Goal: Transaction & Acquisition: Obtain resource

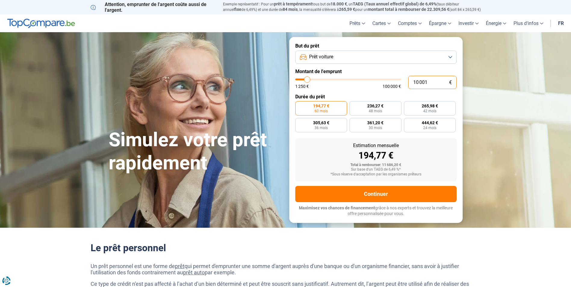
drag, startPoint x: 0, startPoint y: 0, endPoint x: 400, endPoint y: 84, distance: 409.0
click at [400, 84] on div "10 001 € 1 250 € 100 000 €" at bounding box center [375, 82] width 161 height 13
type input "3"
type input "1250"
type input "32"
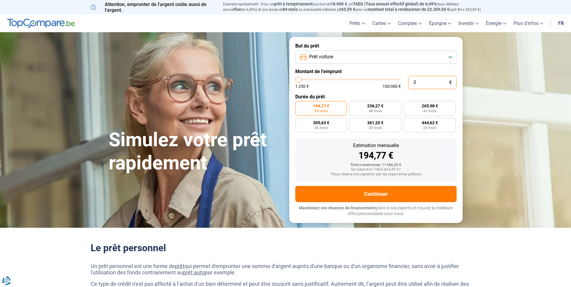
type input "1250"
type input "320"
type input "1250"
type input "3 200"
type input "3250"
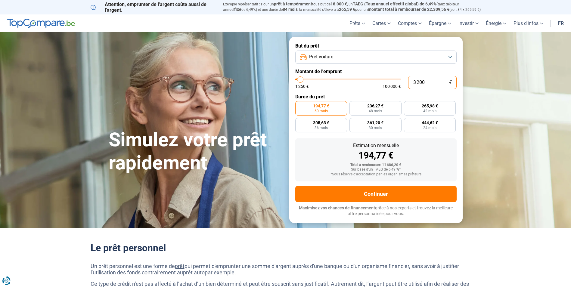
type input "32 000"
type input "32000"
radio input "false"
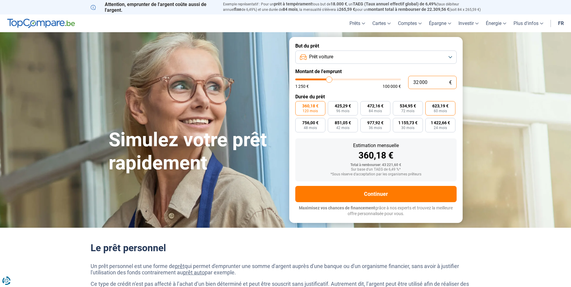
type input "32 000"
click at [450, 110] on label "623,19 € 60 mois" at bounding box center [441, 108] width 30 height 14
click at [430, 105] on input "623,19 € 60 mois" at bounding box center [428, 103] width 4 height 4
radio input "true"
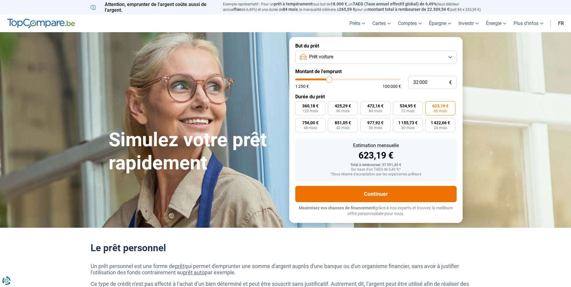
click at [427, 194] on button "Continuer" at bounding box center [375, 194] width 161 height 16
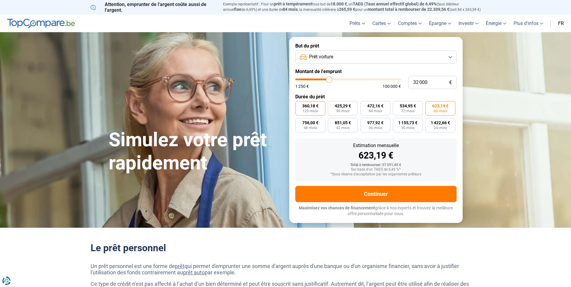
click at [311, 104] on span "360,18 €" at bounding box center [310, 106] width 16 height 4
click at [299, 104] on input "360,18 € 120 mois" at bounding box center [297, 103] width 4 height 4
radio input "true"
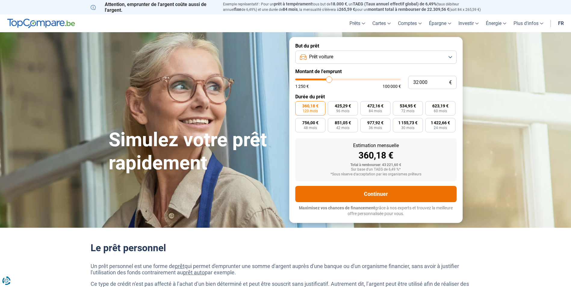
click at [360, 197] on button "Continuer" at bounding box center [375, 194] width 161 height 16
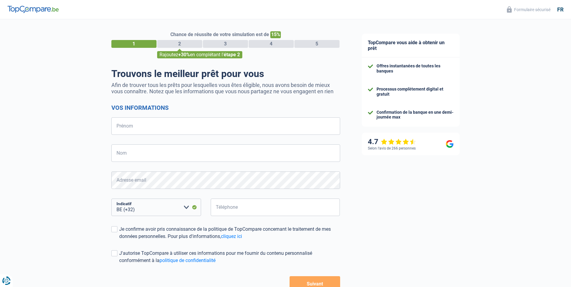
select select "32"
click at [64, 56] on div "Chance de réussite de votre simulation est de 15% 1 2 3 4 5 Rajoutez +30% en co…" at bounding box center [175, 171] width 351 height 308
select select "32"
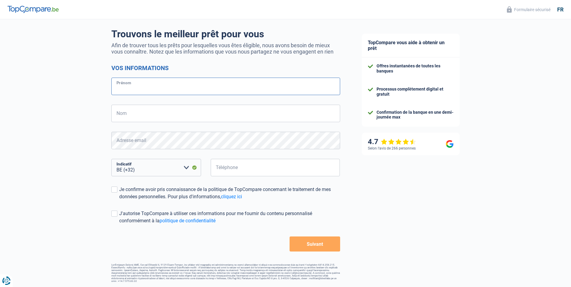
click at [182, 93] on input "Prénom" at bounding box center [225, 86] width 229 height 17
type input "Nabil"
type input "Chiadmi Garcia"
type input "465641460"
click at [115, 190] on span at bounding box center [114, 190] width 6 height 6
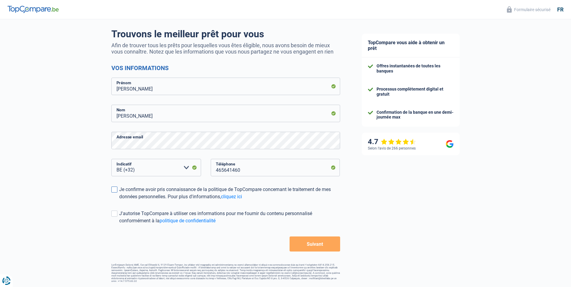
click at [119, 201] on input "Je confirme avoir pris connaissance de la politique de TopCompare concernant le…" at bounding box center [119, 201] width 0 height 0
click at [117, 216] on span at bounding box center [114, 214] width 6 height 6
click at [119, 225] on input "J'autorise TopCompare à utiliser ces informations pour me fournir du contenu pe…" at bounding box center [119, 225] width 0 height 0
click at [317, 247] on button "Suivant" at bounding box center [315, 244] width 50 height 15
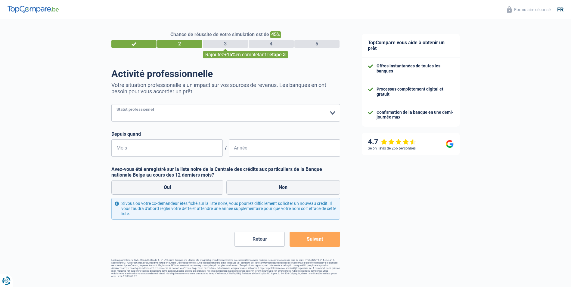
click at [270, 120] on select "Ouvrier Employé privé Employé public Invalide Indépendant Pensionné Chômeur Mut…" at bounding box center [225, 112] width 229 height 17
select select "privateEmployee"
click at [111, 105] on select "Ouvrier Employé privé Employé public Invalide Indépendant Pensionné Chômeur Mut…" at bounding box center [225, 112] width 229 height 17
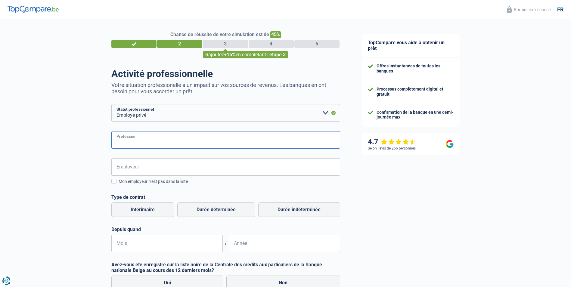
click at [184, 138] on input "Profession" at bounding box center [225, 139] width 229 height 17
click at [121, 144] on input "securité" at bounding box center [225, 139] width 229 height 17
type input "sécurité"
click at [128, 169] on input "Employeur" at bounding box center [225, 166] width 229 height 17
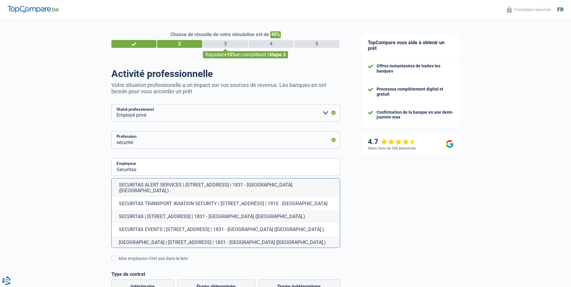
click at [199, 212] on li "SECURITAS | Kouterveldstraat, 7A | 1831 - Machelen (Brab.)" at bounding box center [226, 216] width 228 height 13
type input "SECURITAS | Kouterveldstraat, 7A | 1831 - Machelen (Brab.)"
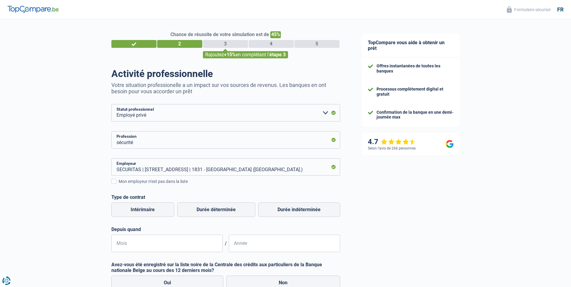
scroll to position [30, 0]
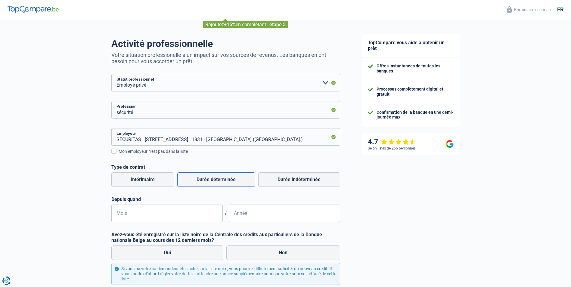
click at [236, 180] on label "Durée déterminée" at bounding box center [216, 180] width 78 height 14
click at [236, 180] on input "Durée déterminée" at bounding box center [216, 180] width 78 height 14
radio input "true"
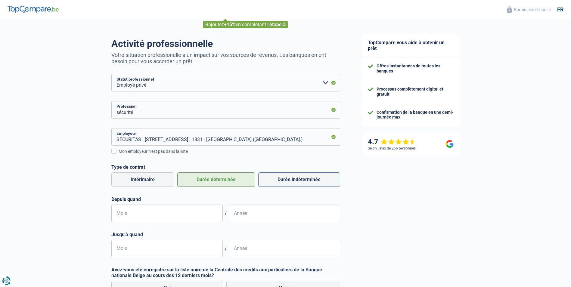
click at [278, 179] on label "Durée indéterminée" at bounding box center [299, 180] width 82 height 14
click at [278, 179] on input "Durée indéterminée" at bounding box center [299, 180] width 82 height 14
radio input "true"
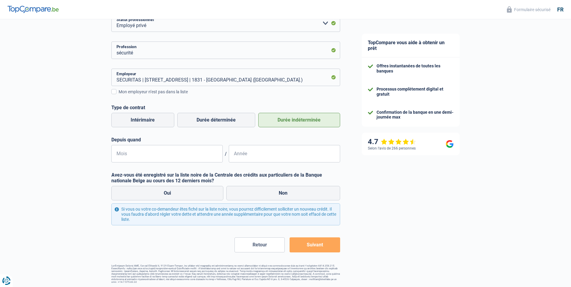
scroll to position [90, 0]
click at [193, 158] on input "Mois" at bounding box center [166, 153] width 111 height 17
type input "11"
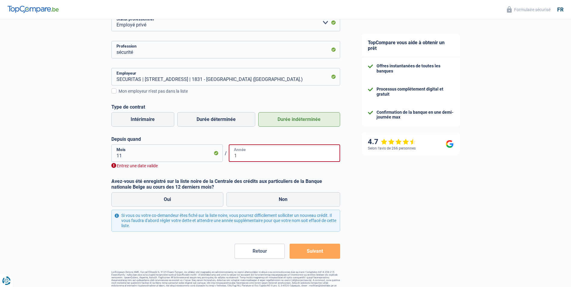
drag, startPoint x: 242, startPoint y: 157, endPoint x: 229, endPoint y: 156, distance: 13.6
click at [229, 156] on input "1" at bounding box center [284, 153] width 111 height 17
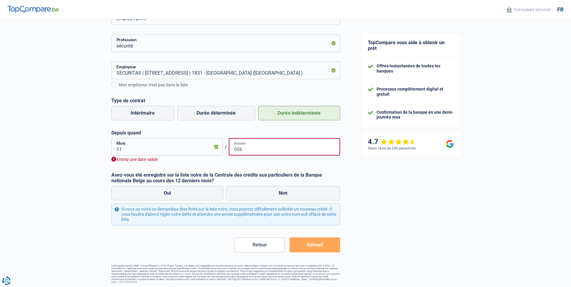
scroll to position [98, 0]
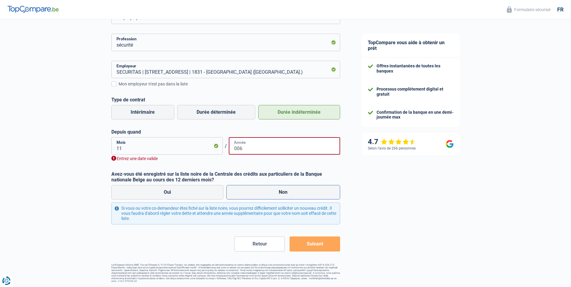
type input "006"
click at [257, 190] on label "Non" at bounding box center [283, 192] width 114 height 14
click at [257, 190] on input "Non" at bounding box center [283, 192] width 114 height 14
radio input "true"
click at [235, 152] on input "006" at bounding box center [284, 145] width 111 height 17
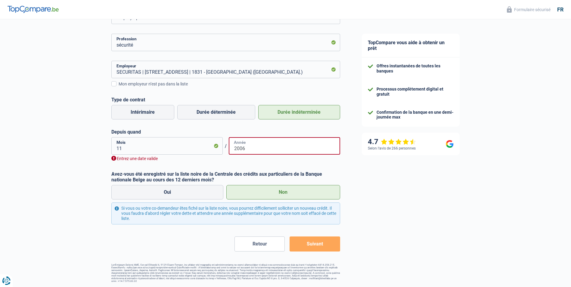
scroll to position [91, 0]
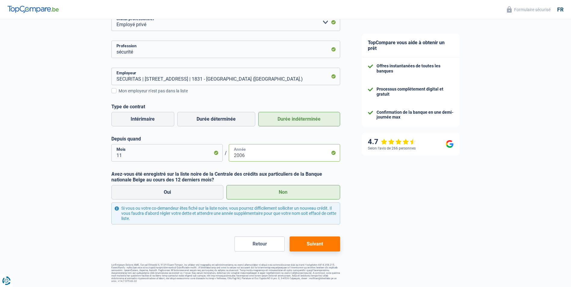
type input "2006"
click at [325, 245] on button "Suivant" at bounding box center [315, 244] width 50 height 15
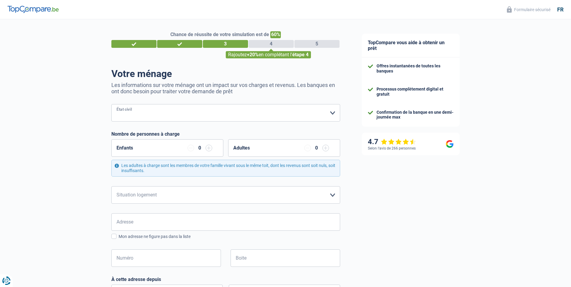
click at [261, 120] on select "Célibataire Marié(e) Cohabitant(e) légal(e) Divorcé(e) Veuf(ve) Séparé (de fait…" at bounding box center [225, 112] width 229 height 17
select select "divorced"
click at [111, 105] on select "Célibataire Marié(e) Cohabitant(e) légal(e) Divorcé(e) Veuf(ve) Séparé (de fait…" at bounding box center [225, 112] width 229 height 17
click at [203, 149] on div "0" at bounding box center [200, 148] width 25 height 7
click at [210, 151] on input "button" at bounding box center [209, 148] width 7 height 7
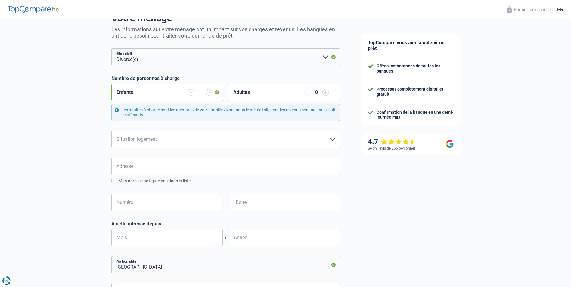
scroll to position [60, 0]
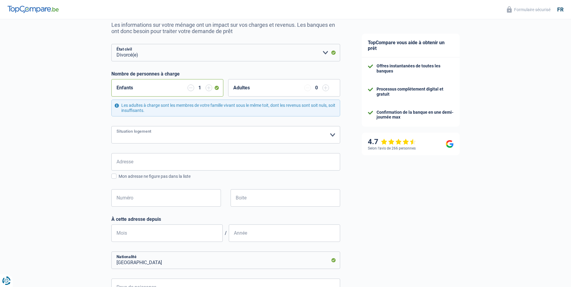
click at [186, 141] on select "Locataire Propriétaire avec prêt hypothécaire Propriétaire sans prêt hypothécai…" at bounding box center [225, 134] width 229 height 17
select select "ownerWithMortgage"
click at [111, 127] on select "Locataire Propriétaire avec prêt hypothécaire Propriétaire sans prêt hypothécai…" at bounding box center [225, 134] width 229 height 17
click at [171, 161] on input "Adresse" at bounding box center [225, 161] width 229 height 17
type input "Rue Pierre Van Humbeek"
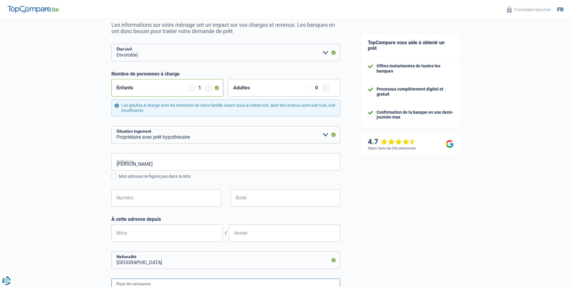
type input "Belgique"
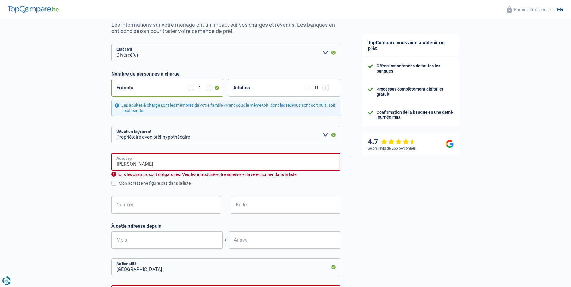
type input "Belgique"
click at [171, 203] on input "Numéro" at bounding box center [166, 204] width 110 height 17
type input "2 / 9"
type input "70;MOLENBEEK-SAINT-JEAN"
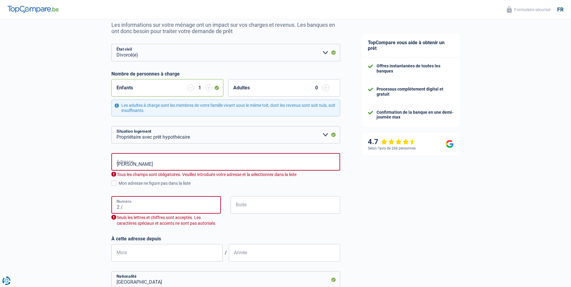
type input "2"
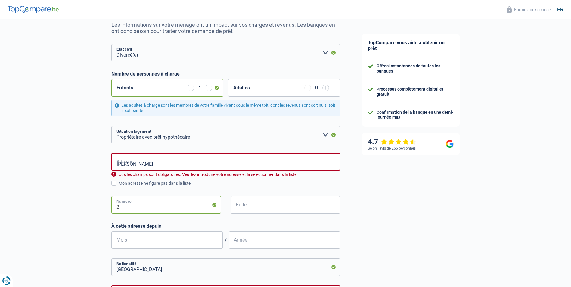
type input "2"
click at [246, 209] on input "Boite" at bounding box center [286, 204] width 110 height 17
type input "9"
click at [172, 241] on input "Mois" at bounding box center [166, 240] width 111 height 17
type input "10"
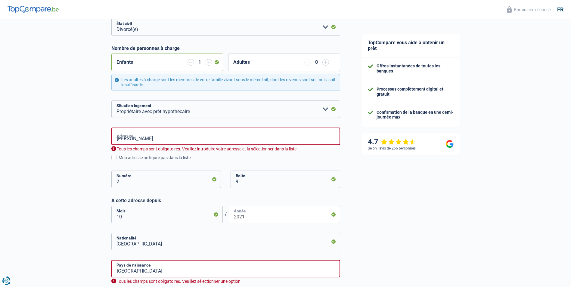
scroll to position [120, 0]
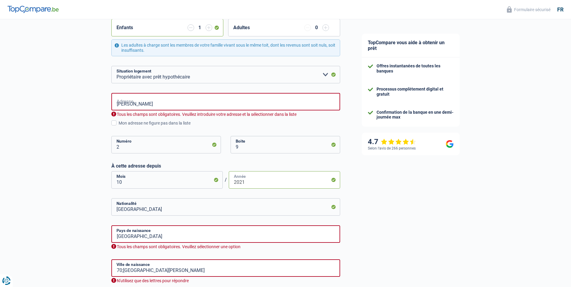
type input "2021"
click at [195, 214] on input "Belgique" at bounding box center [225, 206] width 229 height 17
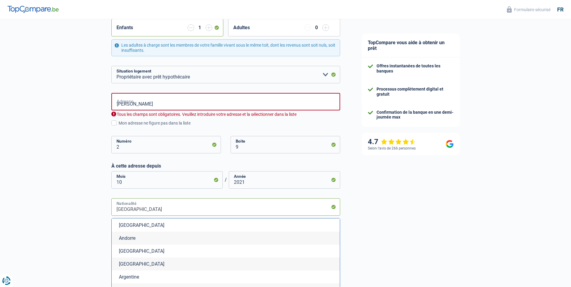
scroll to position [90, 0]
type input "Belgiqu"
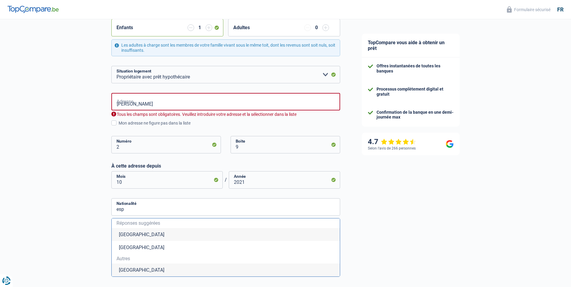
click at [145, 270] on li "Espagne" at bounding box center [226, 270] width 228 height 13
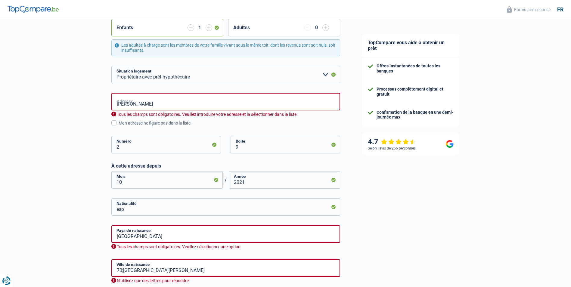
type input "Espagne"
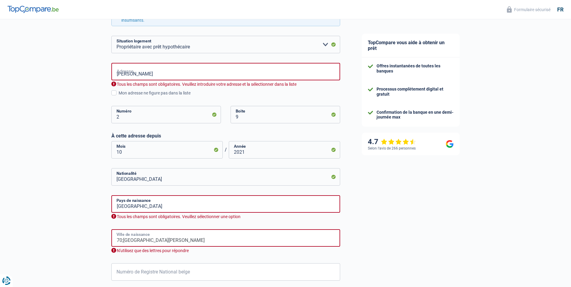
click at [152, 239] on input "70;MOLENBEEK-SAINT-JEAN" at bounding box center [225, 238] width 229 height 17
drag, startPoint x: 189, startPoint y: 239, endPoint x: 97, endPoint y: 241, distance: 91.9
click at [97, 241] on div "Chance de réussite de votre simulation est de 60% 1 2 3 4 5 Rajoutez +20% en co…" at bounding box center [175, 103] width 351 height 475
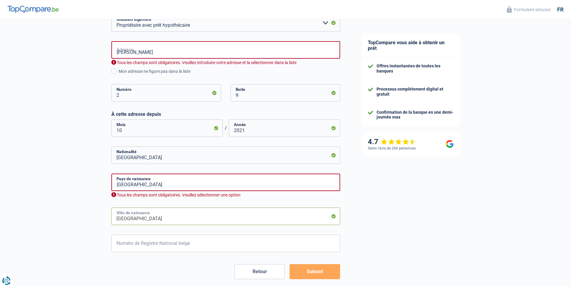
scroll to position [200, 0]
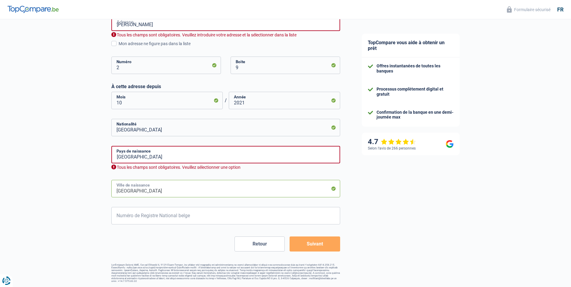
type input "Rabat"
click at [160, 220] on input "Numéro de Registre National belge" at bounding box center [225, 215] width 229 height 17
type input "73.07.18-513.44"
click at [315, 236] on form "Célibataire Marié(e) Cohabitant(e) légal(e) Divorcé(e) Veuf(ve) Séparé (de fait…" at bounding box center [225, 78] width 229 height 348
click at [320, 242] on button "Suivant" at bounding box center [315, 244] width 50 height 15
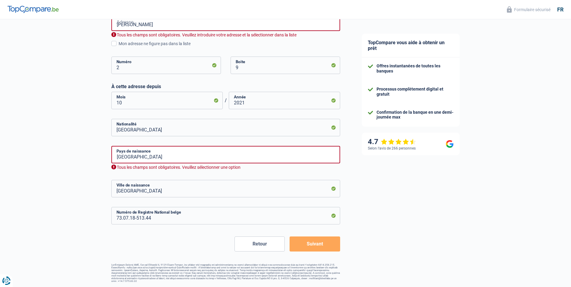
scroll to position [192, 0]
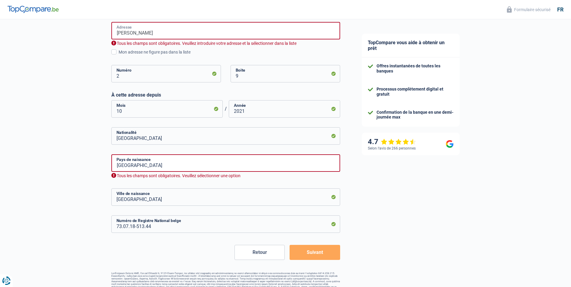
click at [147, 28] on input "Rue Pierre Van Humbeek" at bounding box center [225, 30] width 229 height 17
click at [115, 54] on span at bounding box center [113, 51] width 5 height 5
click at [119, 55] on input "Mon adresse ne figure pas dans la liste" at bounding box center [119, 55] width 0 height 0
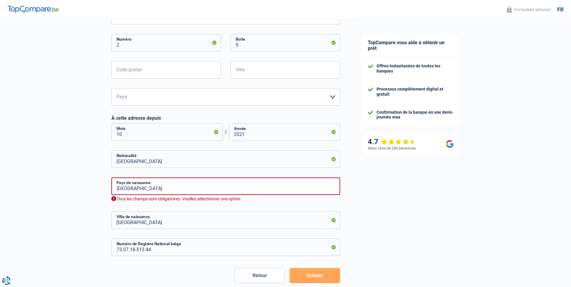
scroll to position [238, 0]
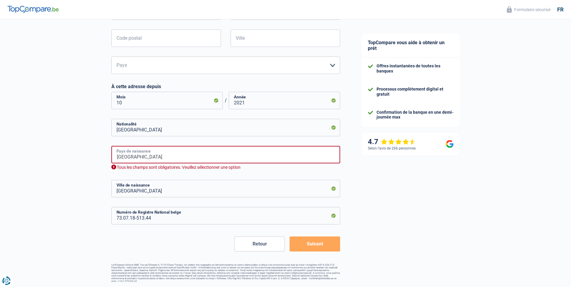
click at [146, 153] on input "Belgique" at bounding box center [225, 154] width 229 height 17
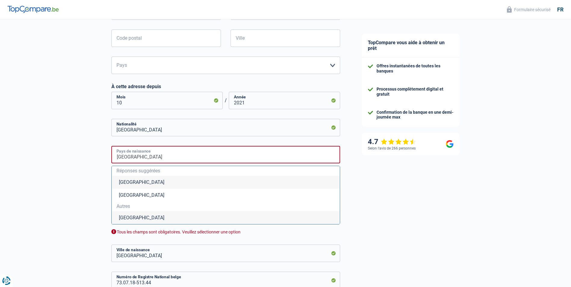
drag, startPoint x: 147, startPoint y: 157, endPoint x: 107, endPoint y: 158, distance: 40.1
click at [107, 158] on div "Chance de réussite de votre simulation est de 60% 1 2 3 4 5 Rajoutez +20% en co…" at bounding box center [175, 64] width 351 height 571
click at [126, 218] on li "Maroc" at bounding box center [226, 217] width 228 height 13
type input "Maroc"
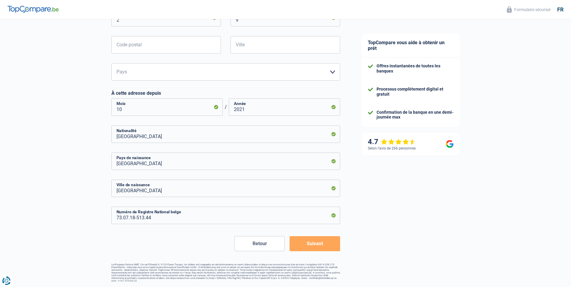
scroll to position [231, 0]
click at [314, 245] on button "Suivant" at bounding box center [315, 244] width 50 height 15
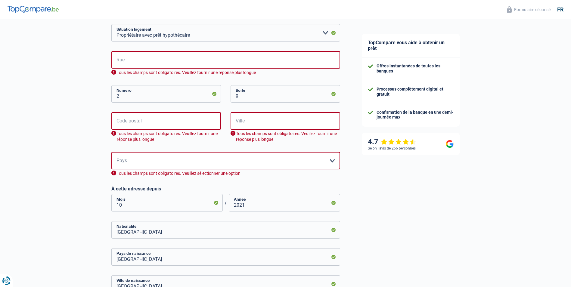
scroll to position [133, 0]
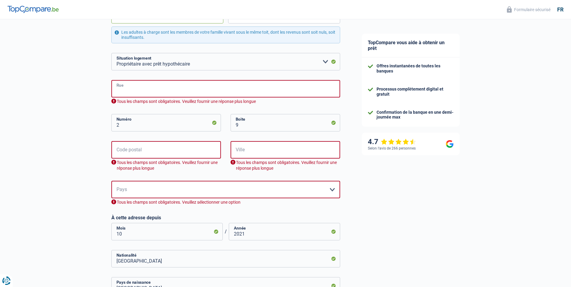
click at [147, 87] on input "Rue" at bounding box center [225, 88] width 229 height 17
type input "Rue Pierre Van Humbeek"
type input "1080"
type input "70;MOLENBEEK-SAINT-JEAN"
select select "BE"
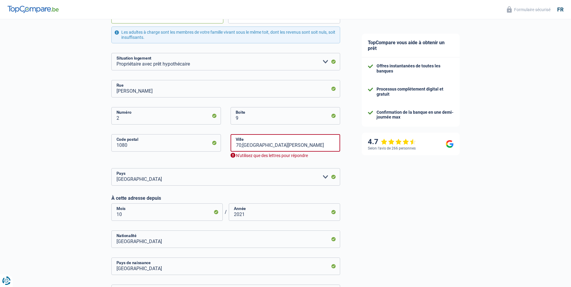
click at [95, 137] on div "Chance de réussite de votre simulation est de 60% 1 2 3 4 5 Rajoutez +20% en co…" at bounding box center [175, 154] width 351 height 542
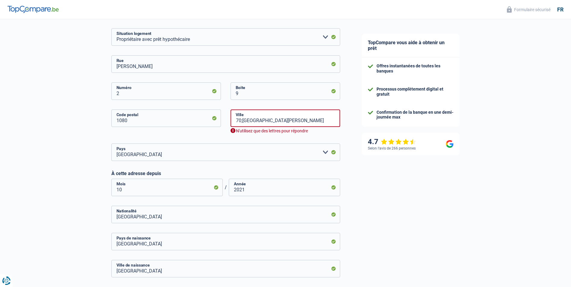
scroll to position [164, 0]
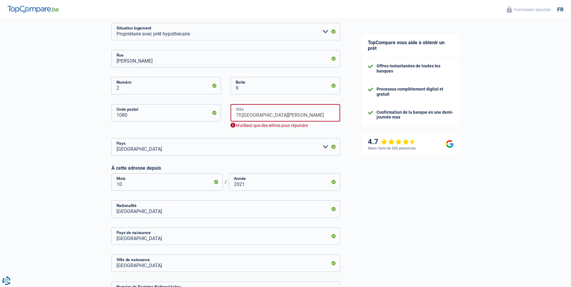
click at [242, 116] on input "70;MOLENBEEK-SAINT-JEAN" at bounding box center [286, 112] width 110 height 17
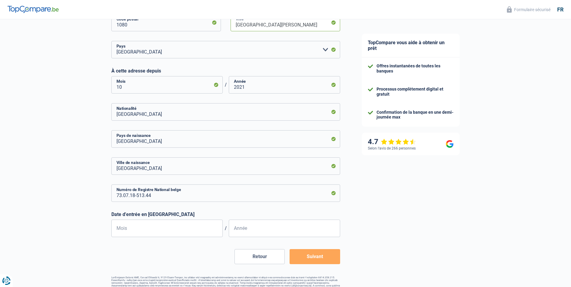
scroll to position [267, 0]
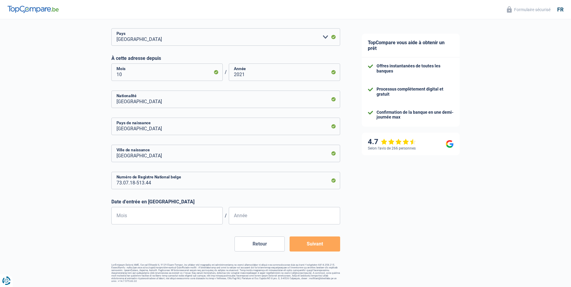
type input "MOLENBEEK-SAINT-JEAN"
click at [160, 217] on input "Mois" at bounding box center [166, 215] width 111 height 17
type input "10"
drag, startPoint x: 243, startPoint y: 220, endPoint x: 249, endPoint y: 222, distance: 6.2
click at [249, 222] on input "1996" at bounding box center [284, 215] width 111 height 17
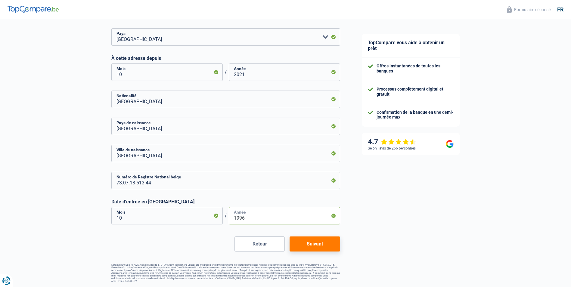
type input "1996"
click at [309, 245] on button "Suivant" at bounding box center [315, 244] width 50 height 15
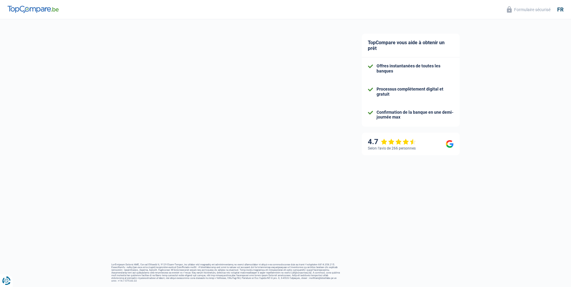
select select "familyAllowances"
select select "netSalary"
select select "mealVouchers"
select select "mortgage"
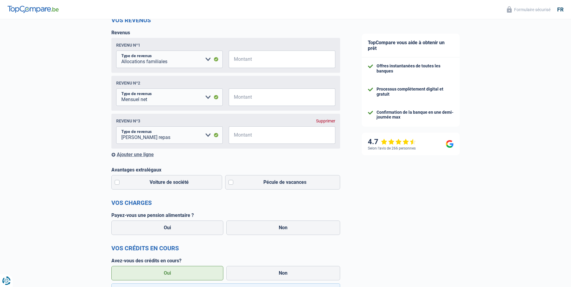
scroll to position [90, 0]
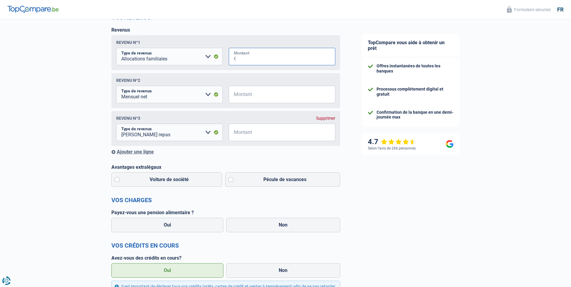
click at [282, 59] on input "Montant" at bounding box center [285, 56] width 99 height 17
type input "178"
click at [253, 100] on input "Montant" at bounding box center [285, 94] width 99 height 17
type input "2.400"
click at [260, 132] on input "Montant" at bounding box center [285, 132] width 99 height 17
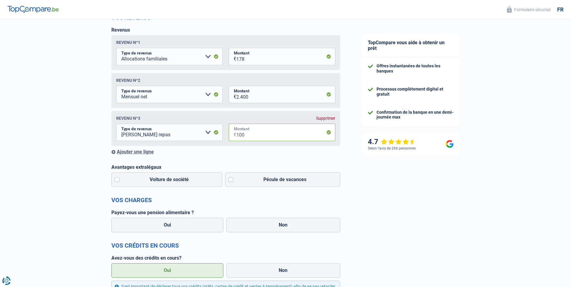
type input "100"
click at [349, 167] on div "Chance de réussite de votre simulation est de 80% 1 2 3 4 5 Rajoutez +10% en co…" at bounding box center [175, 248] width 351 height 642
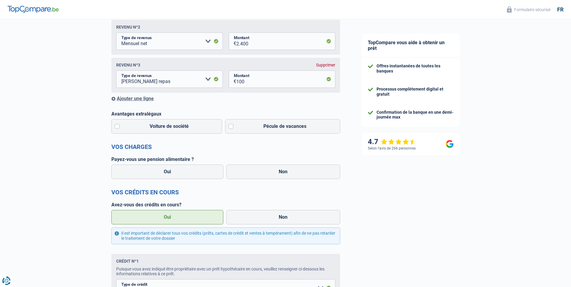
scroll to position [151, 0]
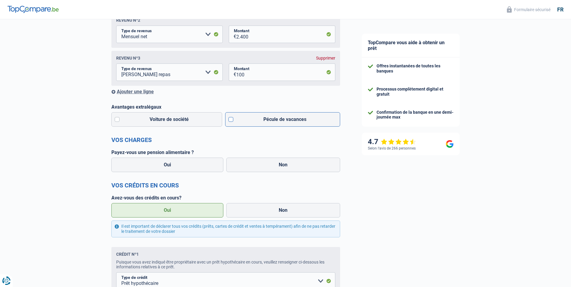
click at [232, 122] on label "Pécule de vacances" at bounding box center [282, 119] width 115 height 14
click at [232, 122] on input "Pécule de vacances" at bounding box center [282, 119] width 115 height 14
checkbox input "true"
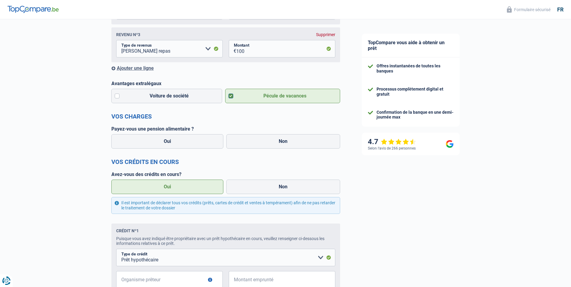
scroll to position [211, 0]
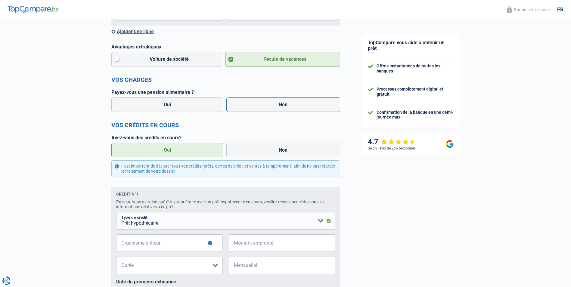
click at [277, 106] on label "Non" at bounding box center [283, 105] width 114 height 14
click at [277, 106] on input "Non" at bounding box center [283, 105] width 114 height 14
radio input "true"
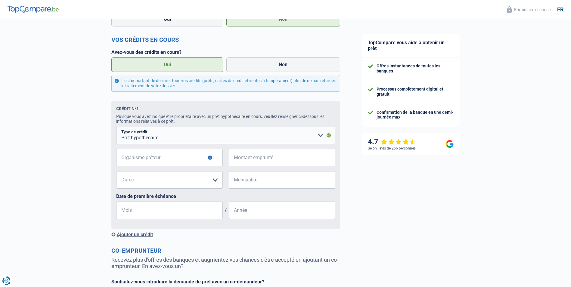
scroll to position [301, 0]
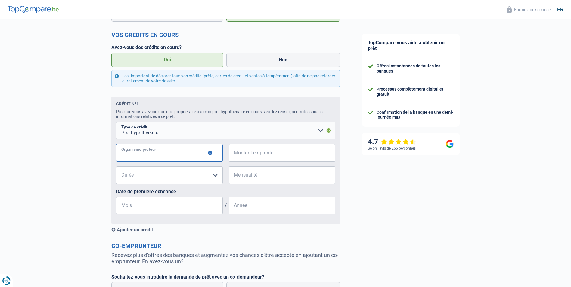
click at [169, 158] on input "Organisme prêteur" at bounding box center [169, 152] width 107 height 17
click at [176, 178] on select "120 mois 180 mois 240 mois 300 mois 360 mois 420 mois Veuillez sélectionner une…" at bounding box center [169, 175] width 107 height 17
click at [213, 179] on select "120 mois 180 mois 240 mois 300 mois 360 mois 420 mois Veuillez sélectionner une…" at bounding box center [169, 175] width 107 height 17
click at [182, 171] on select "120 mois 180 mois 240 mois 300 mois 360 mois 420 mois Veuillez sélectionner une…" at bounding box center [169, 175] width 107 height 17
click at [176, 177] on select "120 mois 180 mois 240 mois 300 mois 360 mois 420 mois Veuillez sélectionner une…" at bounding box center [169, 175] width 107 height 17
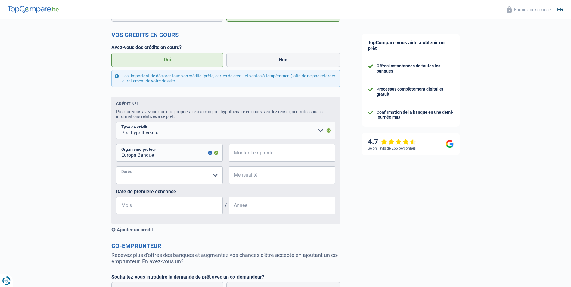
click at [176, 177] on select "120 mois 180 mois 240 mois 300 mois 360 mois 420 mois Veuillez sélectionner une…" at bounding box center [169, 175] width 107 height 17
drag, startPoint x: 172, startPoint y: 161, endPoint x: 113, endPoint y: 152, distance: 59.4
click at [113, 152] on div "Crédit nº1 Puisque vous avez indiqué être propriétaire avec un prêt hypothécair…" at bounding box center [225, 160] width 229 height 127
type input "Fond de logement"
click at [257, 156] on input "Montant emprunté" at bounding box center [285, 152] width 99 height 17
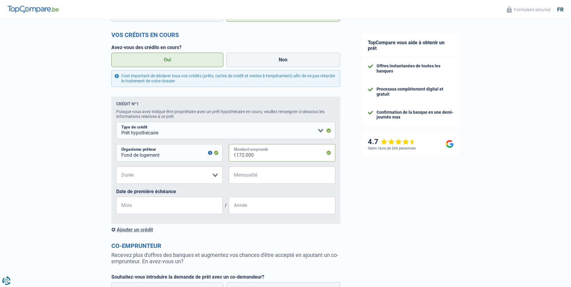
type input "172.000"
click at [217, 174] on select "120 mois 180 mois 240 mois 300 mois 360 mois 420 mois Veuillez sélectionner une…" at bounding box center [169, 175] width 107 height 17
select select "360"
click at [116, 169] on select "120 mois 180 mois 240 mois 300 mois 360 mois 420 mois Veuillez sélectionner une…" at bounding box center [169, 175] width 107 height 17
click at [275, 175] on input "Mensualité" at bounding box center [285, 175] width 99 height 17
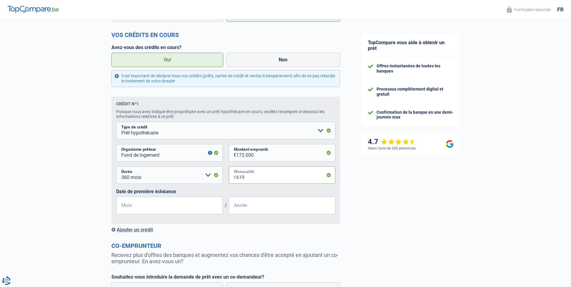
type input "619"
click at [186, 211] on input "Mois" at bounding box center [169, 205] width 107 height 17
type input "0"
type input "12"
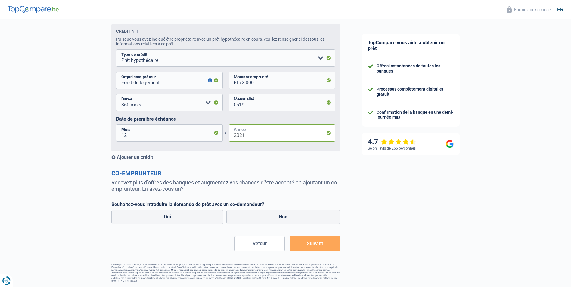
scroll to position [376, 0]
type input "2021"
click at [280, 215] on label "Non" at bounding box center [283, 217] width 114 height 14
click at [280, 215] on input "Non" at bounding box center [283, 217] width 114 height 14
radio input "true"
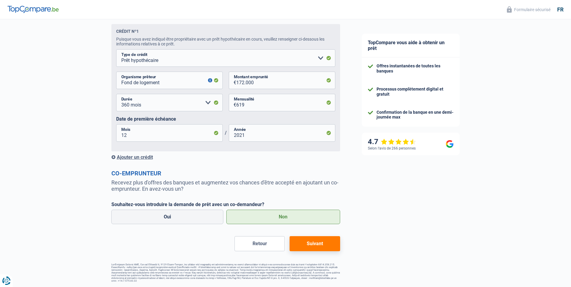
click at [324, 247] on button "Suivant" at bounding box center [315, 243] width 50 height 15
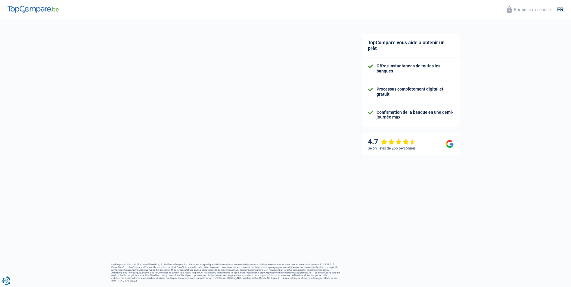
select select "car"
select select "120"
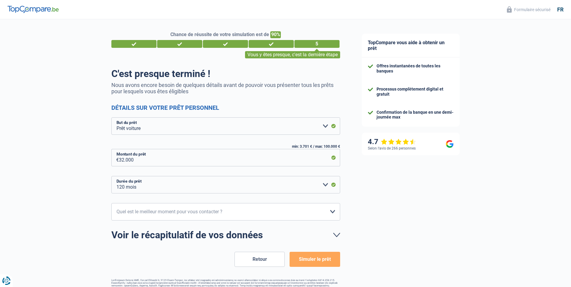
scroll to position [15, 0]
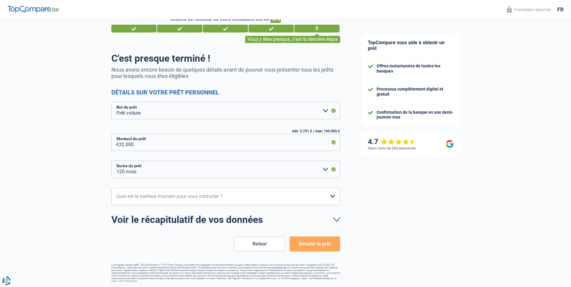
click at [326, 244] on button "Simuler le prêt" at bounding box center [315, 244] width 50 height 15
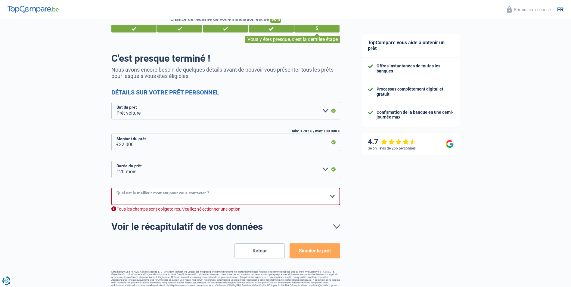
click at [247, 197] on select "10h-12h 12h-14h 14h-16h 16h-18h Veuillez sélectionner une option" at bounding box center [225, 196] width 229 height 17
select select "10-12"
click at [111, 188] on select "10h-12h 12h-14h 14h-16h 16h-18h Veuillez sélectionner une option" at bounding box center [225, 196] width 229 height 17
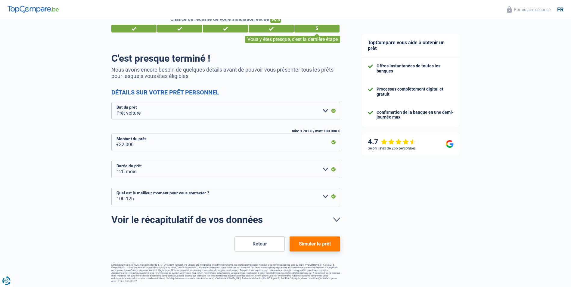
click at [320, 245] on button "Simuler le prêt" at bounding box center [315, 244] width 50 height 15
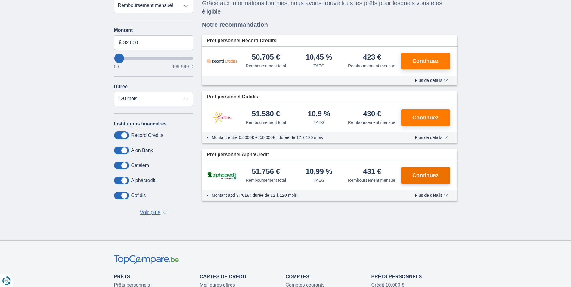
scroll to position [60, 0]
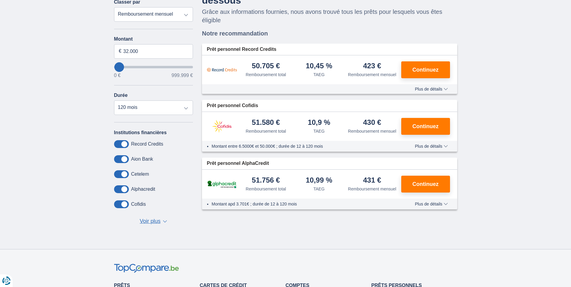
click at [120, 174] on span at bounding box center [121, 174] width 15 height 8
click at [0, 0] on input "checkbox" at bounding box center [0, 0] width 0 height 0
click at [126, 175] on span at bounding box center [121, 174] width 15 height 8
click at [0, 0] on input "checkbox" at bounding box center [0, 0] width 0 height 0
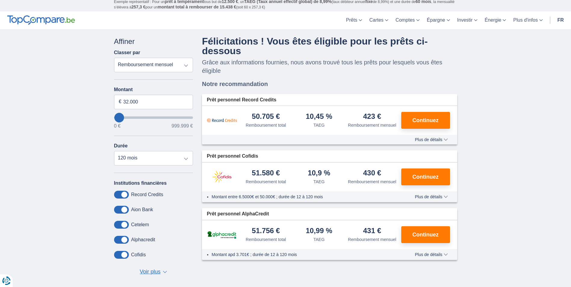
scroll to position [0, 0]
